Goal: Information Seeking & Learning: Learn about a topic

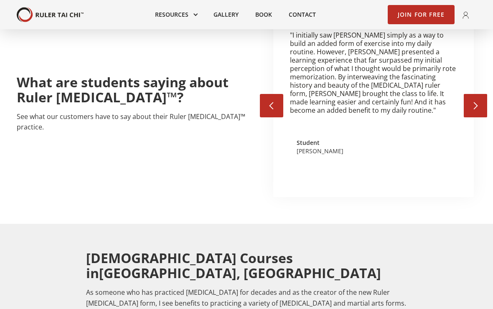
scroll to position [1232, 0]
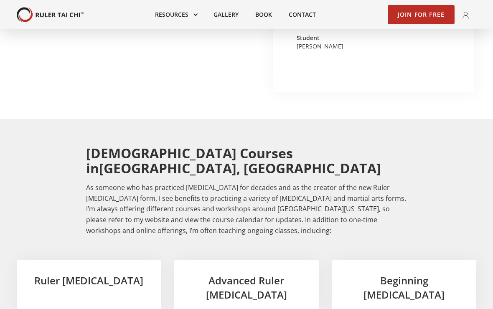
click at [105, 274] on h3 "Ruler [MEDICAL_DATA]" at bounding box center [88, 281] width 117 height 14
click at [103, 260] on div "Ruler [MEDICAL_DATA]" at bounding box center [89, 287] width 144 height 55
click at [398, 274] on h3 "Beginning [MEDICAL_DATA]" at bounding box center [404, 288] width 117 height 28
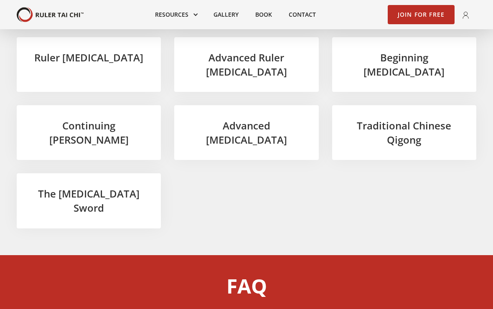
scroll to position [1544, 0]
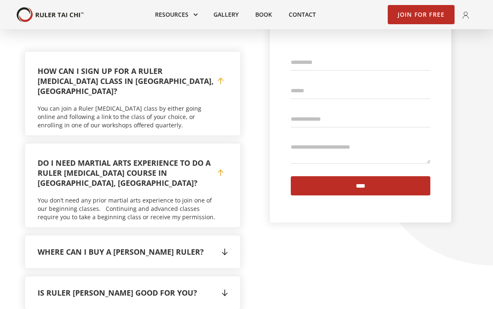
scroll to position [1792, 0]
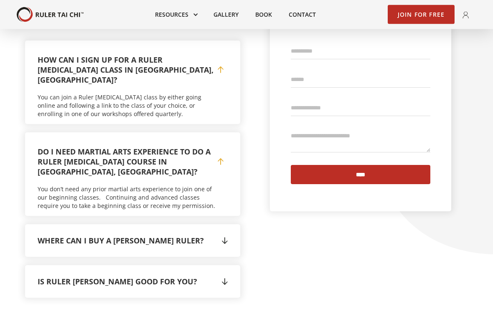
click at [224, 276] on div "" at bounding box center [225, 282] width 6 height 13
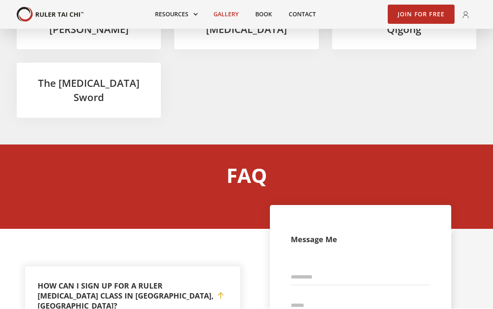
scroll to position [1566, 0]
click at [224, 16] on link "Gallery" at bounding box center [226, 14] width 42 height 18
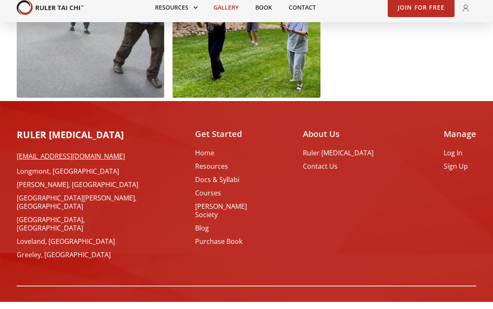
scroll to position [1624, 0]
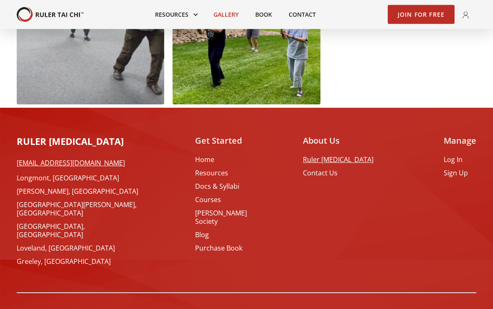
click at [368, 158] on link "Ruler [MEDICAL_DATA]" at bounding box center [338, 160] width 71 height 8
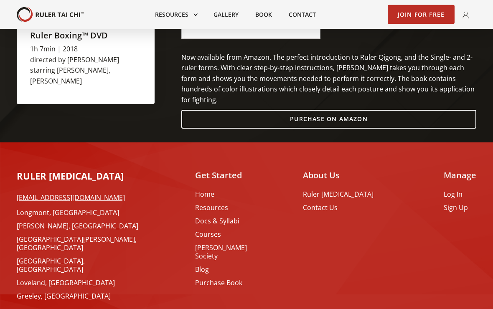
scroll to position [967, 0]
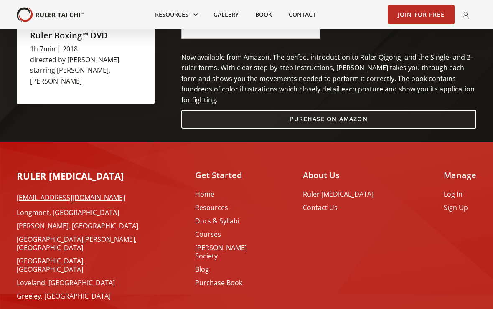
click at [350, 118] on link "Purchase on Amazon" at bounding box center [328, 119] width 295 height 19
